Goal: Entertainment & Leisure: Consume media (video, audio)

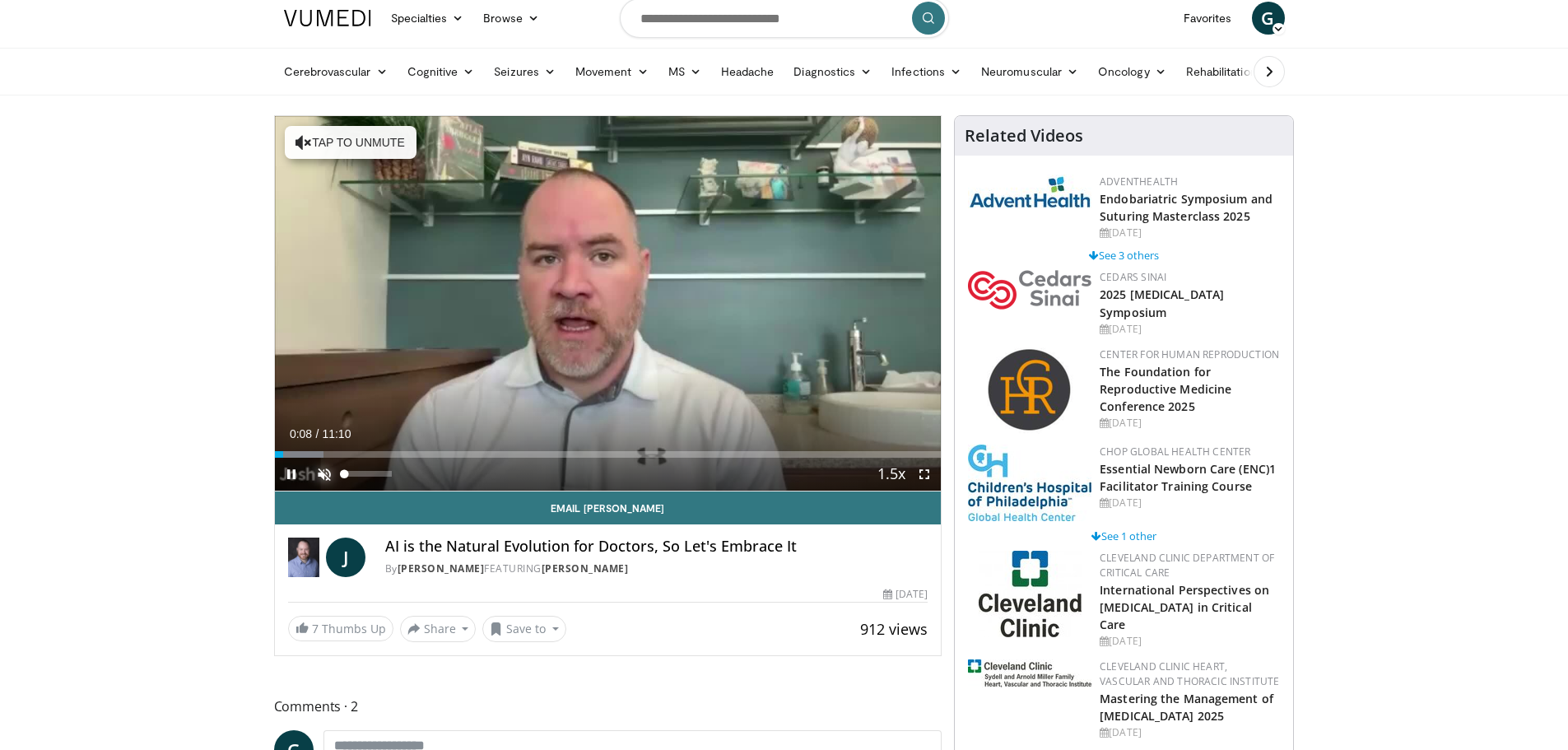
click at [321, 470] on span "Video Player" at bounding box center [323, 473] width 33 height 33
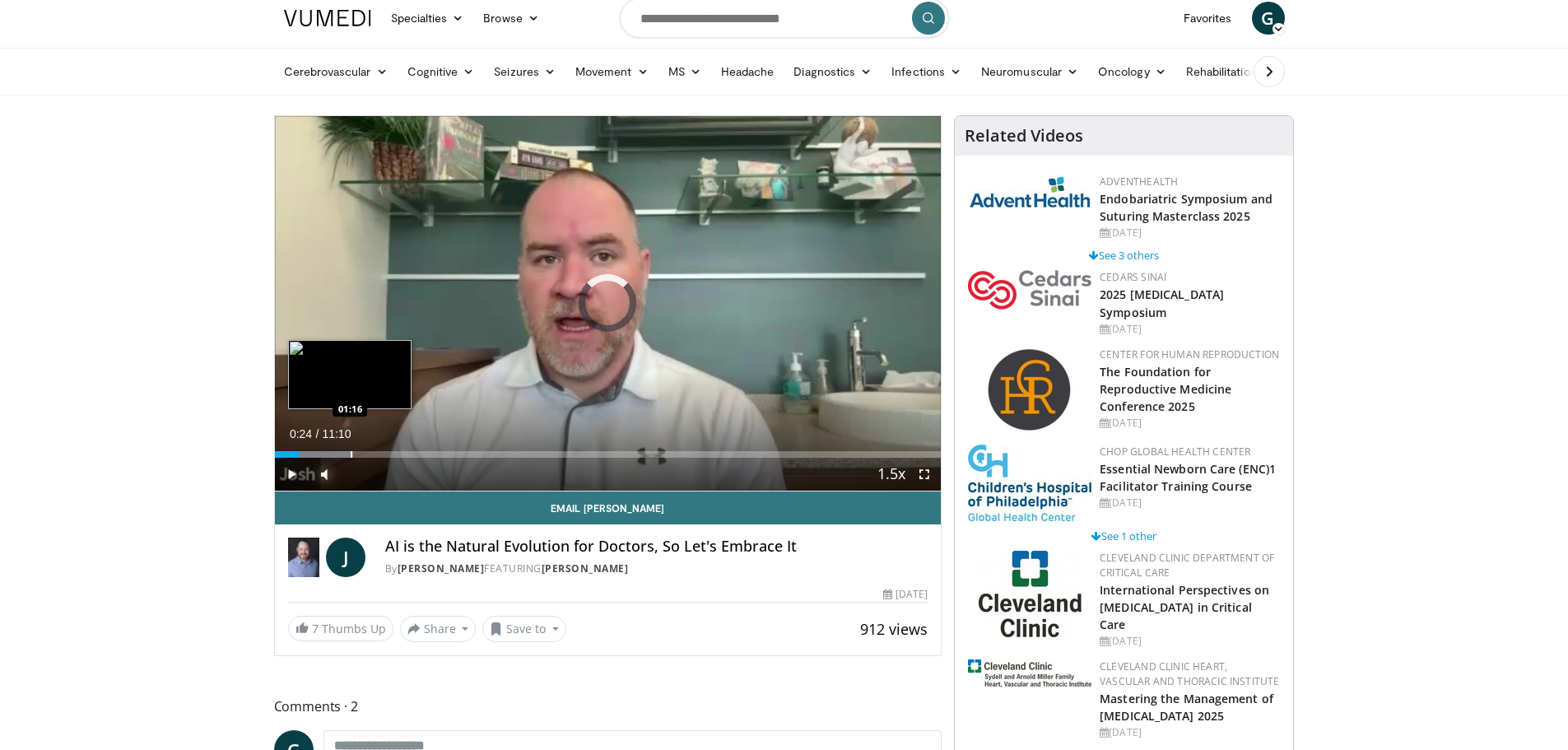
click at [351, 456] on div "Progress Bar" at bounding box center [351, 454] width 2 height 7
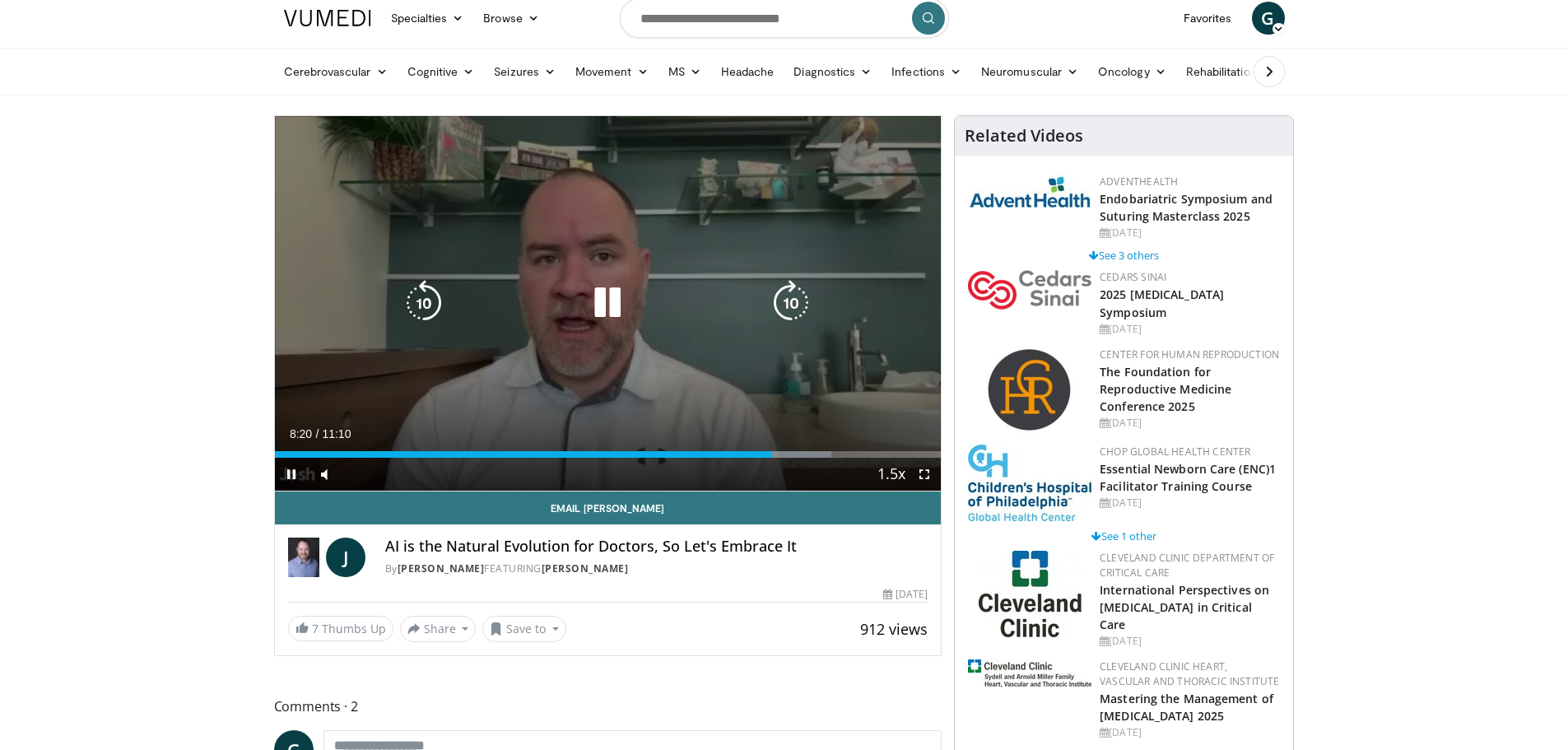
click at [613, 324] on icon "Video Player" at bounding box center [606, 303] width 46 height 46
click at [571, 293] on div "Video Player" at bounding box center [607, 303] width 400 height 33
click at [599, 303] on icon "Video Player" at bounding box center [606, 303] width 46 height 46
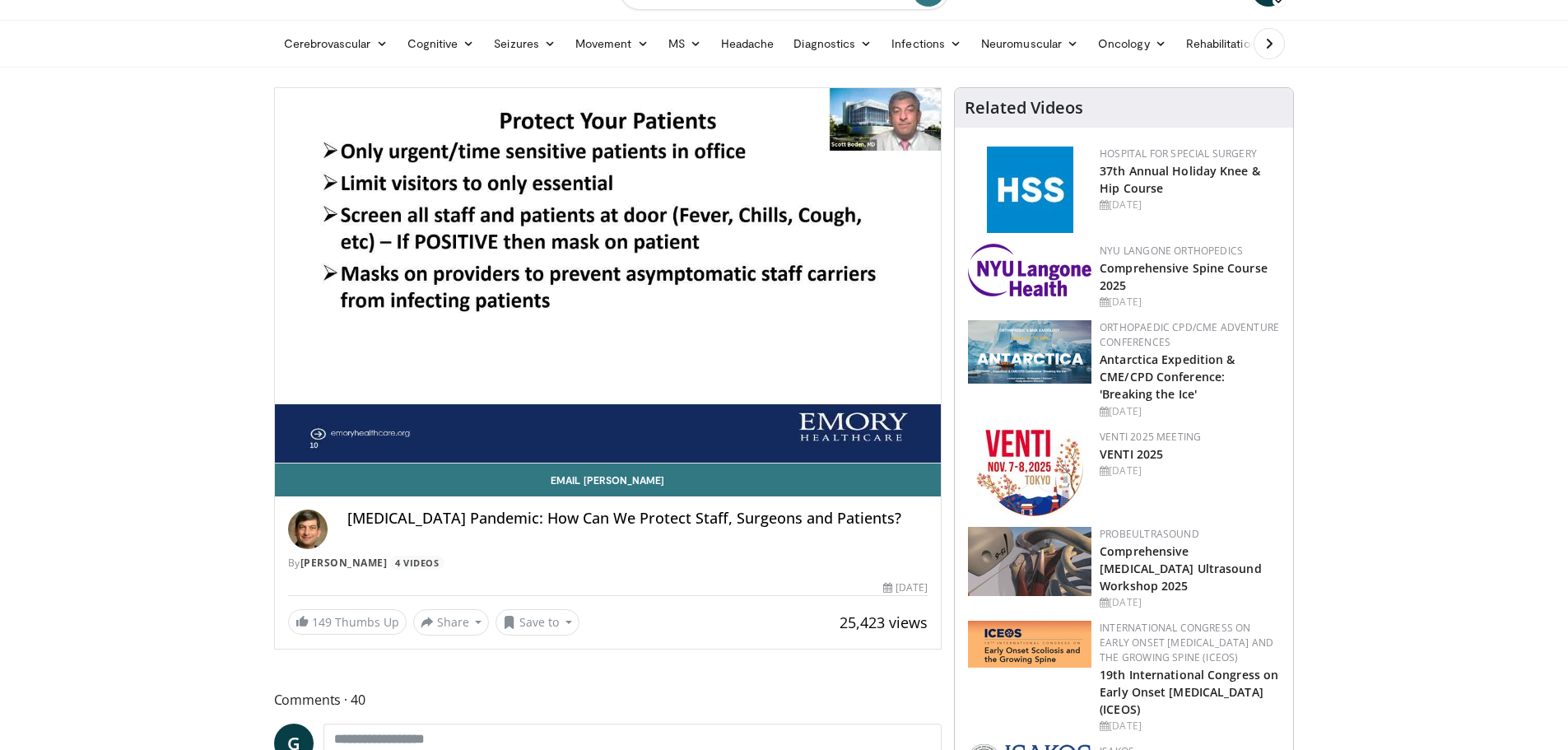
scroll to position [40, 0]
